Goal: Complete application form

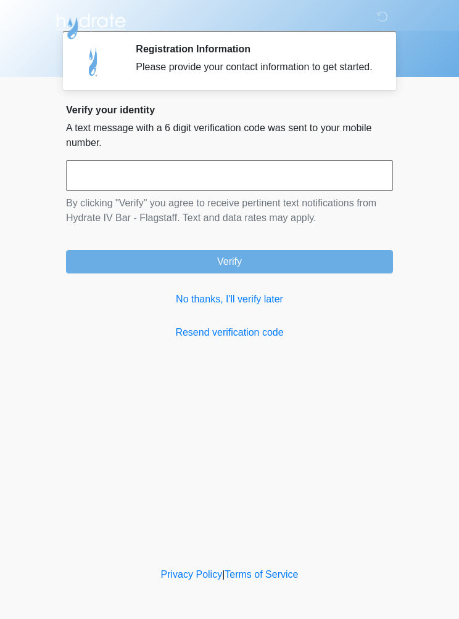
click at [256, 307] on link "No thanks, I'll verify later" at bounding box center [229, 299] width 327 height 15
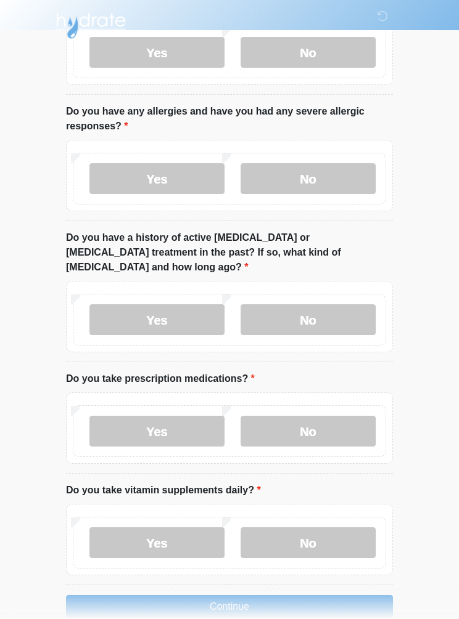
scroll to position [545, 0]
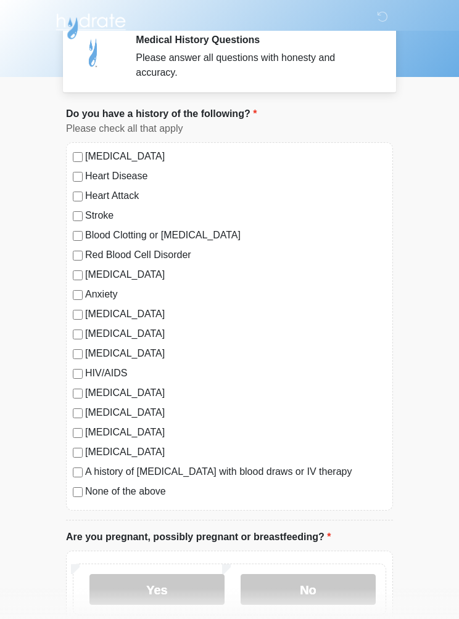
scroll to position [14, 0]
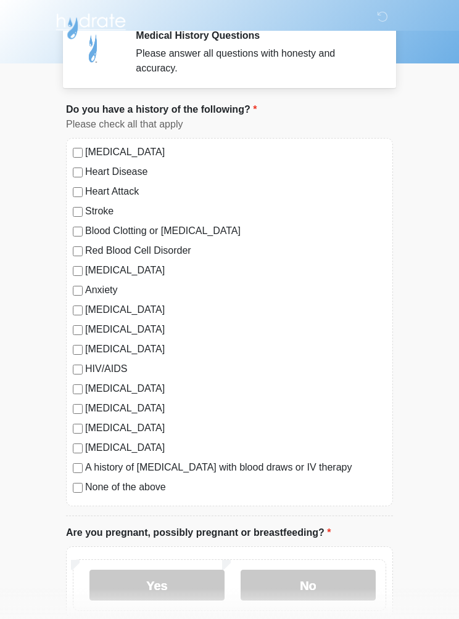
click at [77, 281] on div "[MEDICAL_DATA] Heart Disease Heart Attack Stroke Blood Clotting or [MEDICAL_DAT…" at bounding box center [229, 322] width 327 height 369
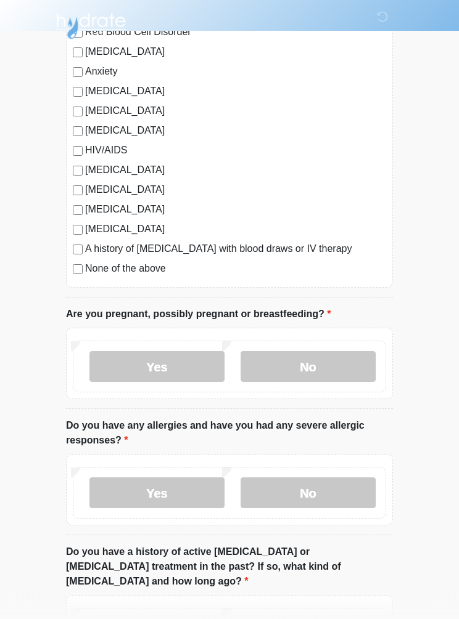
scroll to position [247, 0]
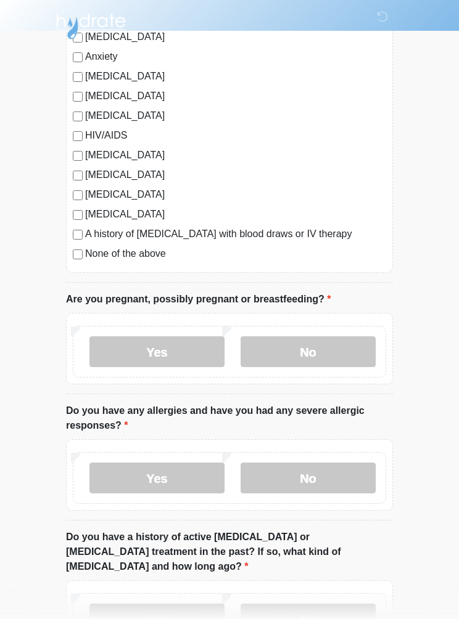
click at [351, 343] on label "No" at bounding box center [307, 352] width 135 height 31
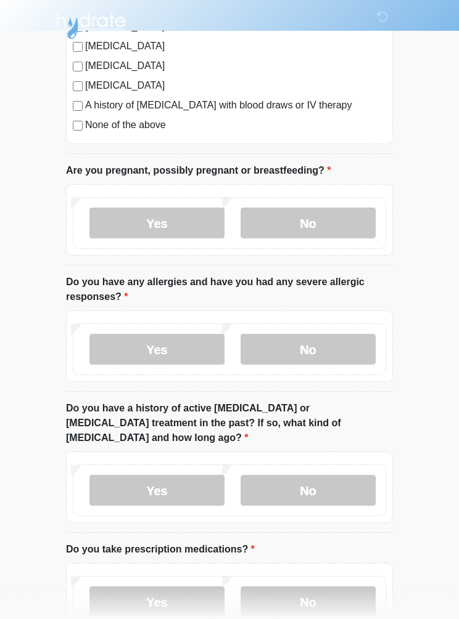
scroll to position [406, 0]
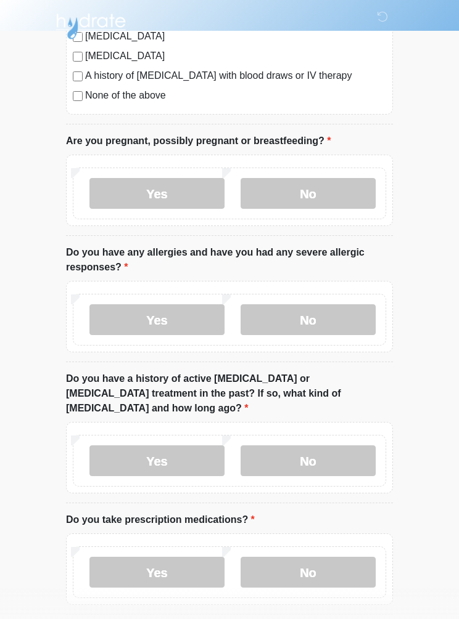
click at [140, 330] on label "Yes" at bounding box center [156, 319] width 135 height 31
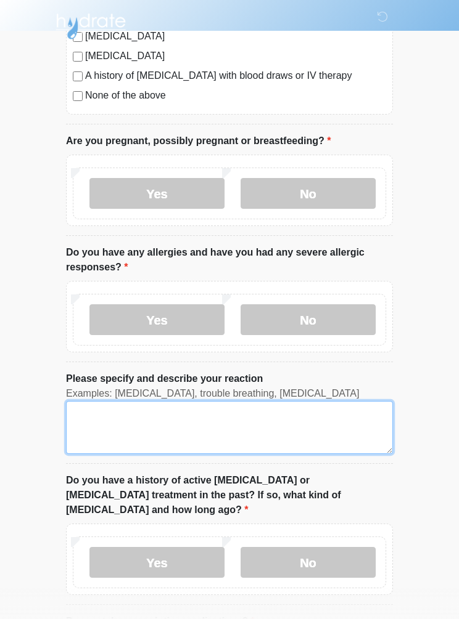
click at [95, 428] on textarea "Please specify and describe your reaction" at bounding box center [229, 427] width 327 height 53
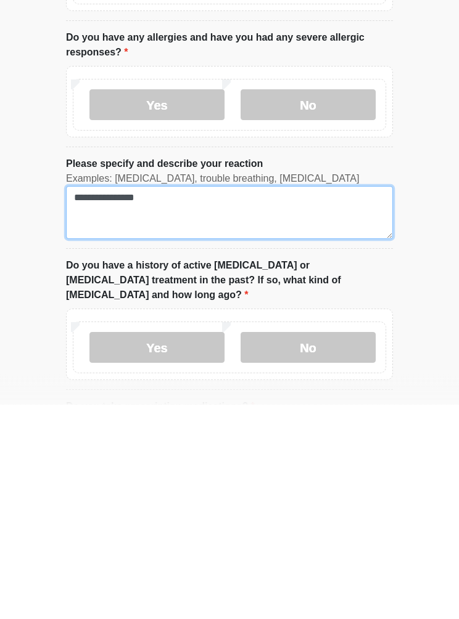
type textarea "**********"
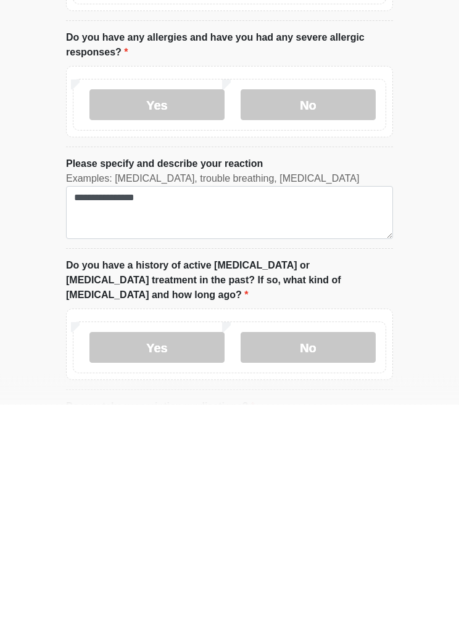
click at [327, 547] on label "No" at bounding box center [307, 562] width 135 height 31
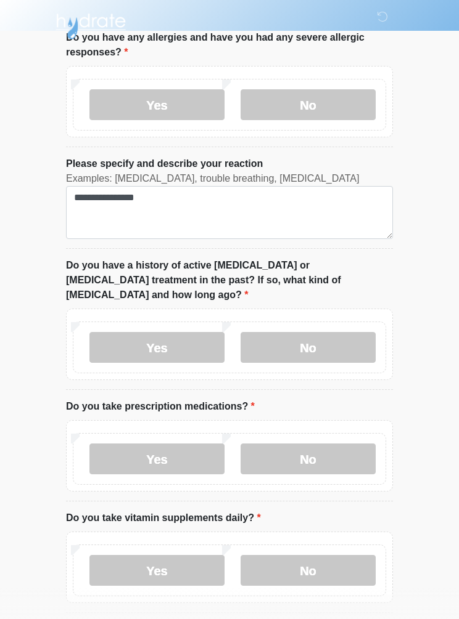
click at [328, 444] on label "No" at bounding box center [307, 459] width 135 height 31
click at [124, 555] on label "Yes" at bounding box center [156, 570] width 135 height 31
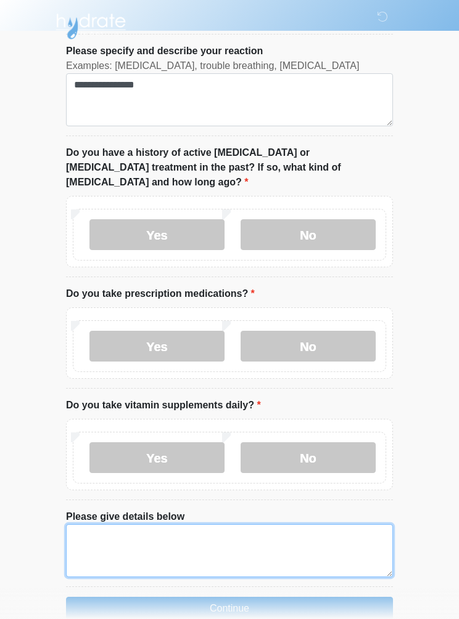
click at [94, 524] on textarea "Please give details below" at bounding box center [229, 550] width 327 height 53
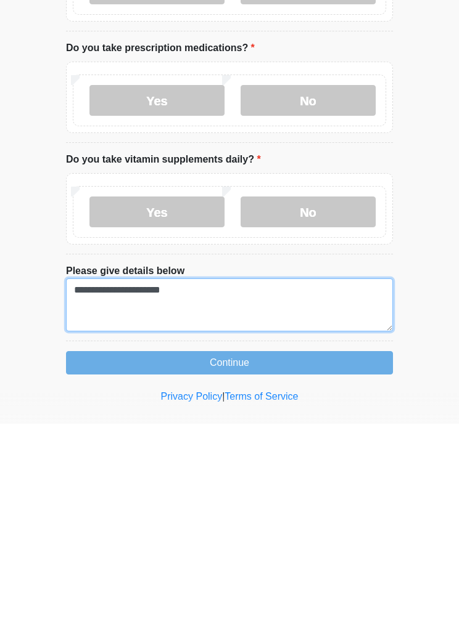
click at [84, 474] on textarea "**********" at bounding box center [229, 500] width 327 height 53
click at [240, 474] on textarea "**********" at bounding box center [229, 500] width 327 height 53
type textarea "**********"
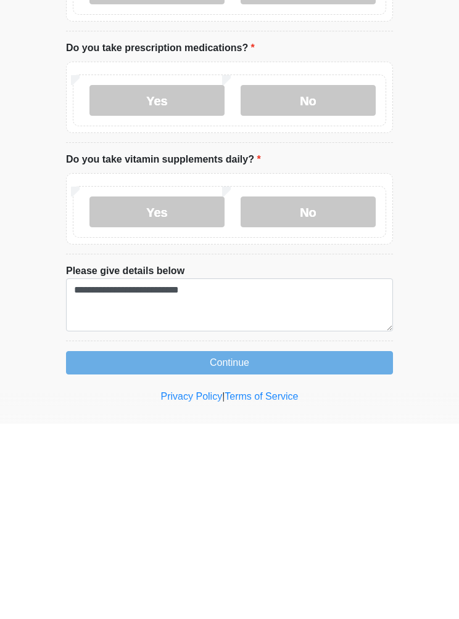
click at [322, 547] on button "Continue" at bounding box center [229, 558] width 327 height 23
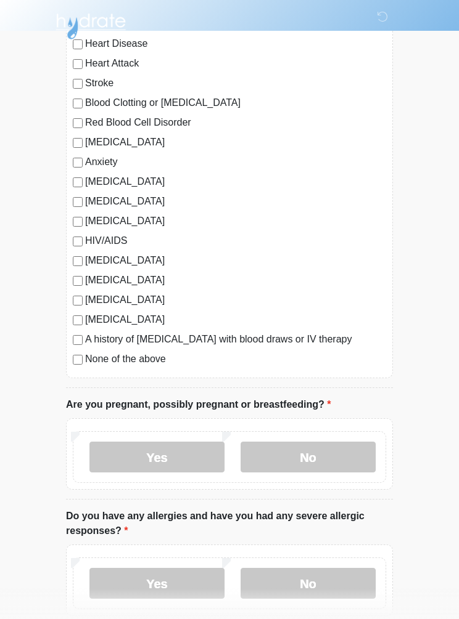
scroll to position [0, 0]
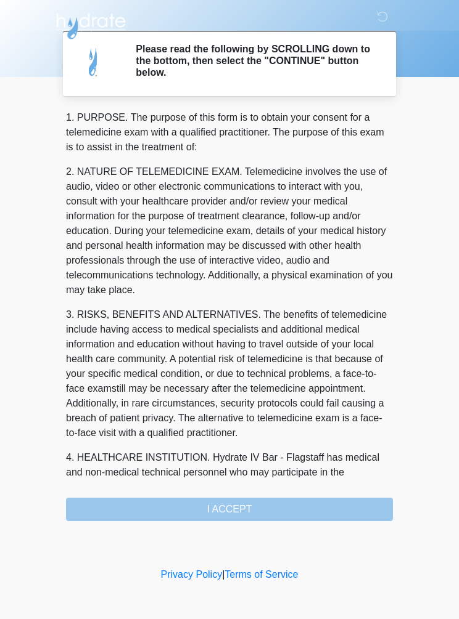
click at [134, 511] on div "1. PURPOSE. The purpose of this form is to obtain your consent for a telemedici…" at bounding box center [229, 315] width 327 height 411
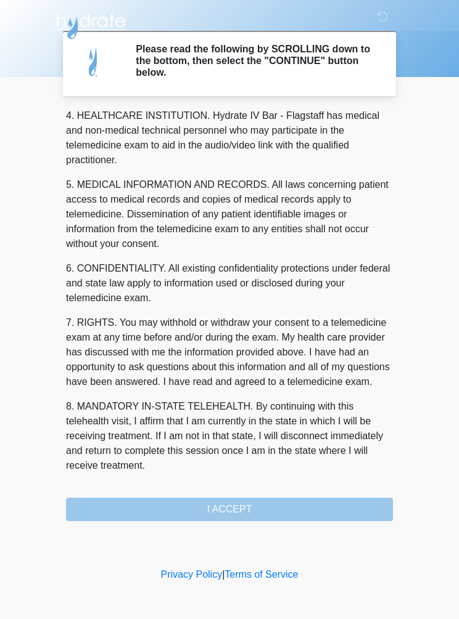
scroll to position [357, 0]
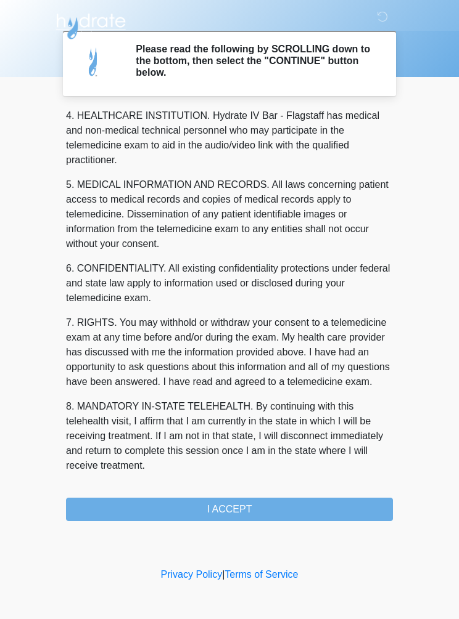
click at [262, 505] on button "I ACCEPT" at bounding box center [229, 509] width 327 height 23
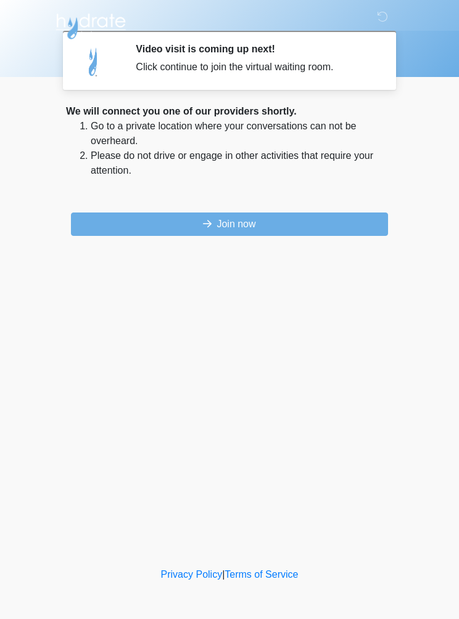
click at [316, 234] on button "Join now" at bounding box center [229, 224] width 317 height 23
